Goal: Information Seeking & Learning: Learn about a topic

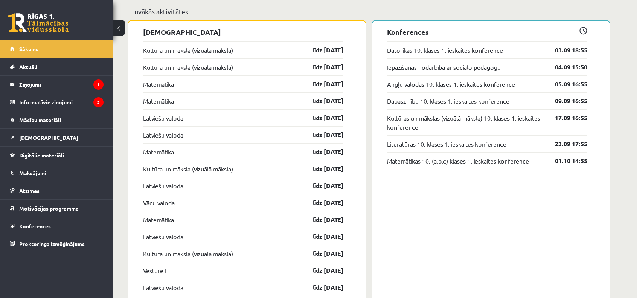
scroll to position [647, 0]
click at [206, 53] on link "Kultūra un māksla (vizuālā māksla)" at bounding box center [188, 49] width 90 height 9
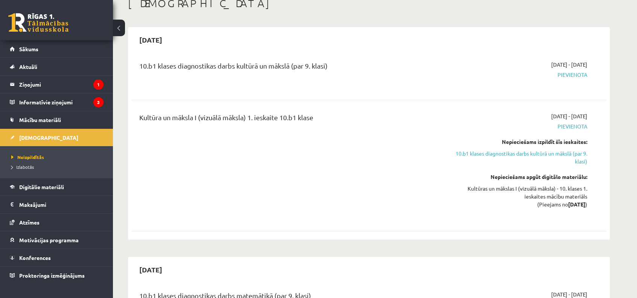
scroll to position [47, 0]
click at [524, 152] on link "10.b1 klases diagnostikas darbs kultūrā un mākslā (par 9. klasi)" at bounding box center [517, 158] width 142 height 16
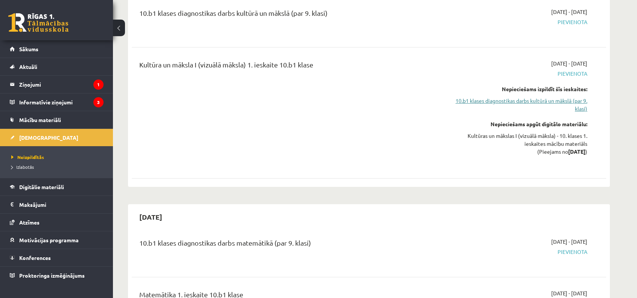
click at [539, 101] on link "10.b1 klases diagnostikas darbs kultūrā un mākslā (par 9. klasi)" at bounding box center [517, 105] width 142 height 16
click at [538, 101] on link "10.b1 klases diagnostikas darbs kultūrā un mākslā (par 9. klasi)" at bounding box center [517, 105] width 142 height 16
click at [577, 98] on link "10.b1 klases diagnostikas darbs kultūrā un mākslā (par 9. klasi)" at bounding box center [517, 105] width 142 height 16
click at [575, 97] on link "10.b1 klases diagnostikas darbs kultūrā un mākslā (par 9. klasi)" at bounding box center [517, 105] width 142 height 16
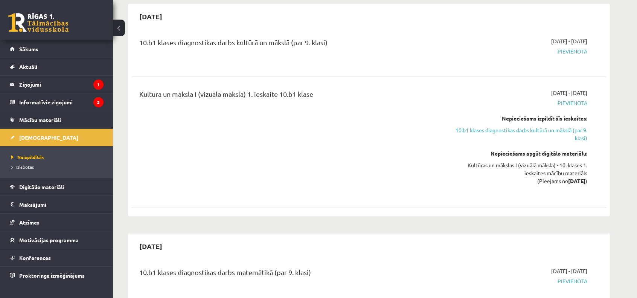
scroll to position [70, 0]
click at [572, 52] on span "Pievienota" at bounding box center [517, 52] width 142 height 8
click at [40, 53] on link "Sākums" at bounding box center [57, 48] width 94 height 17
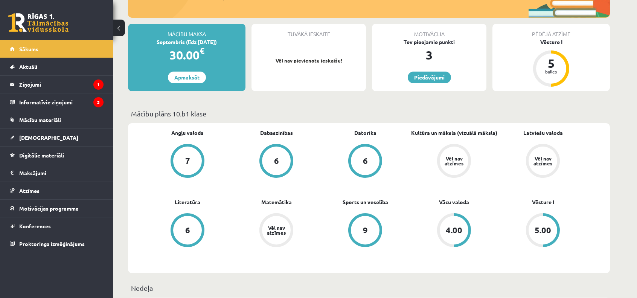
scroll to position [163, 0]
